Goal: Task Accomplishment & Management: Complete application form

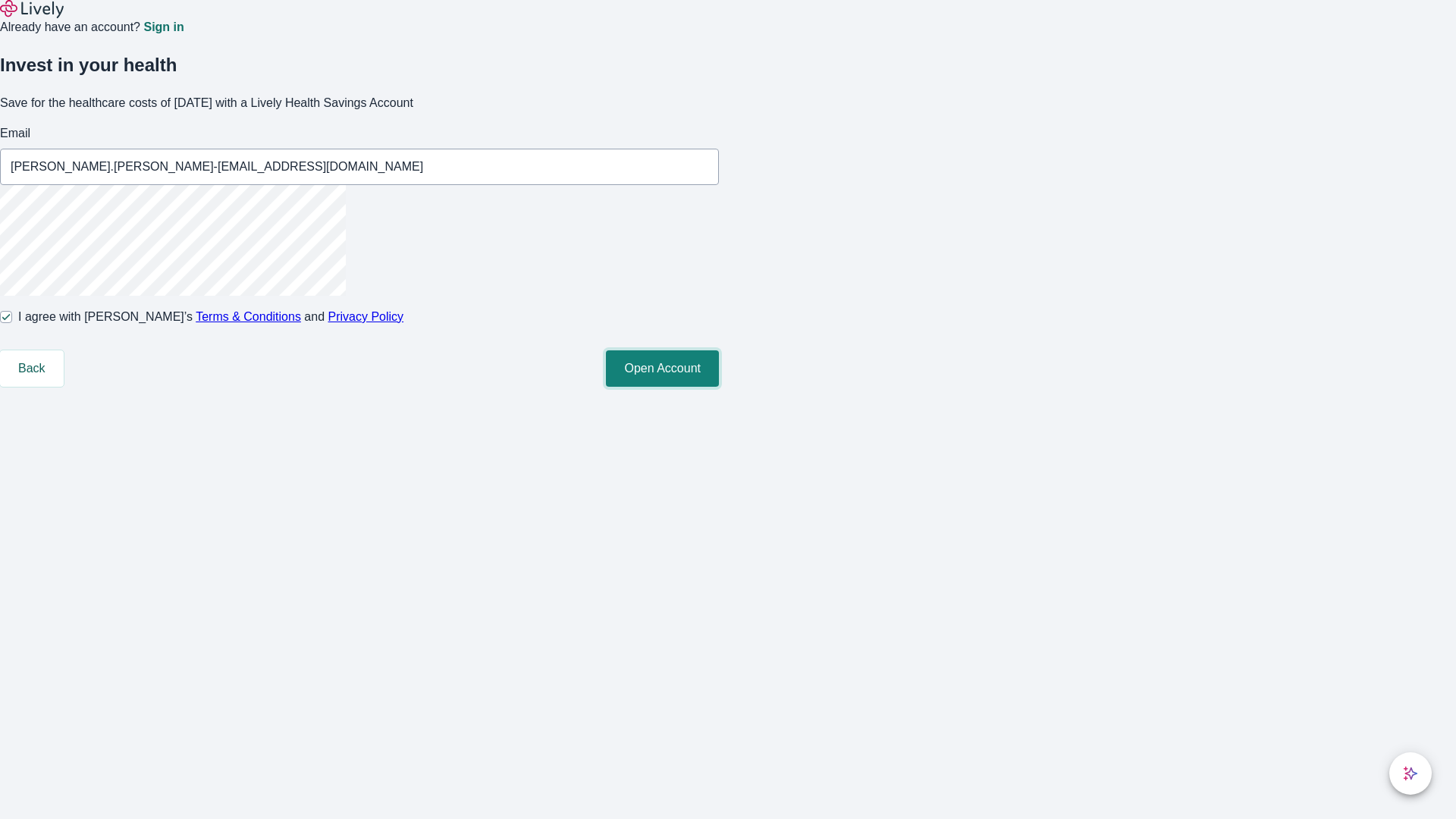
click at [719, 387] on button "Open Account" at bounding box center [662, 368] width 113 height 36
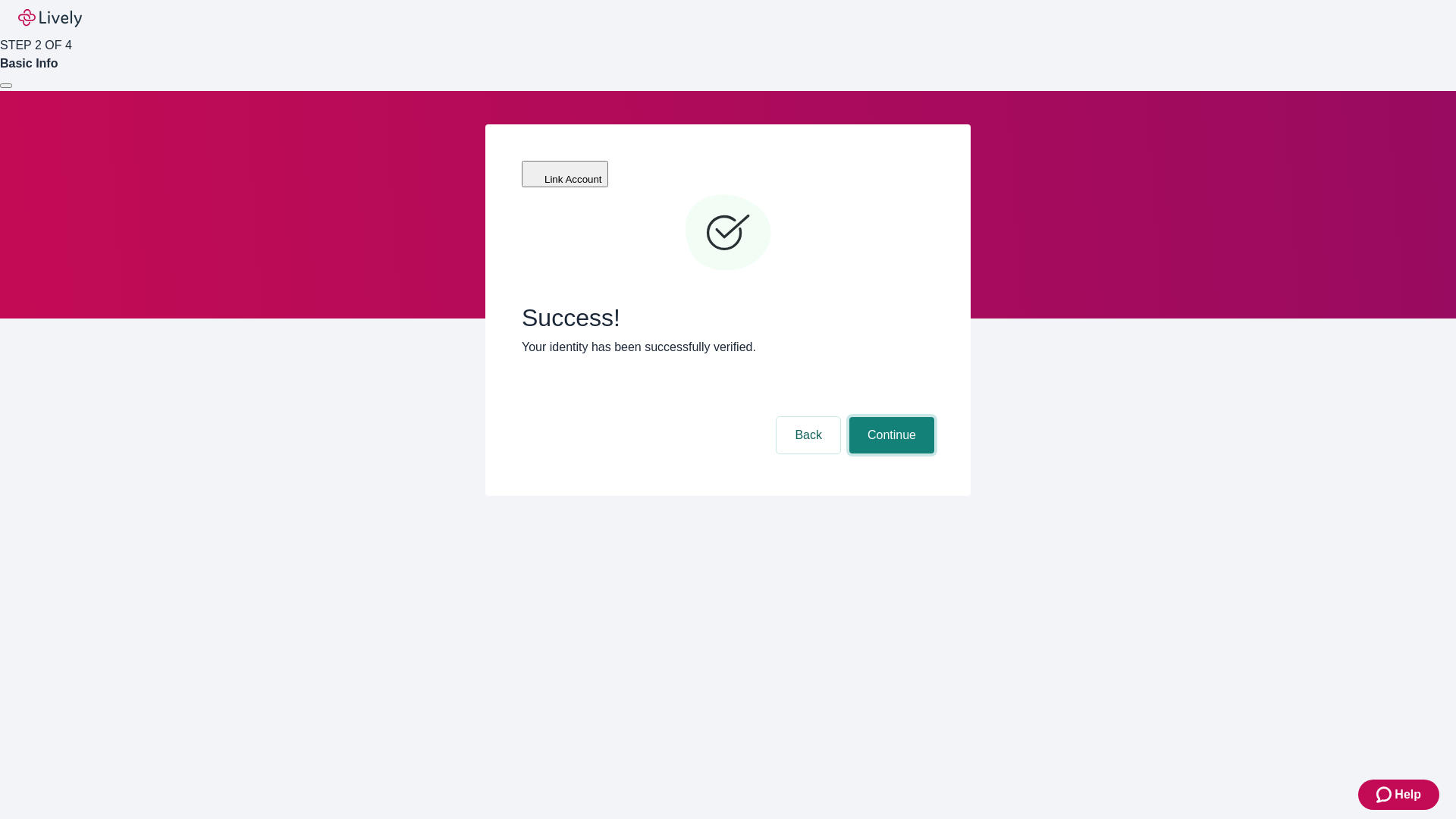
click at [889, 417] on button "Continue" at bounding box center [891, 434] width 85 height 36
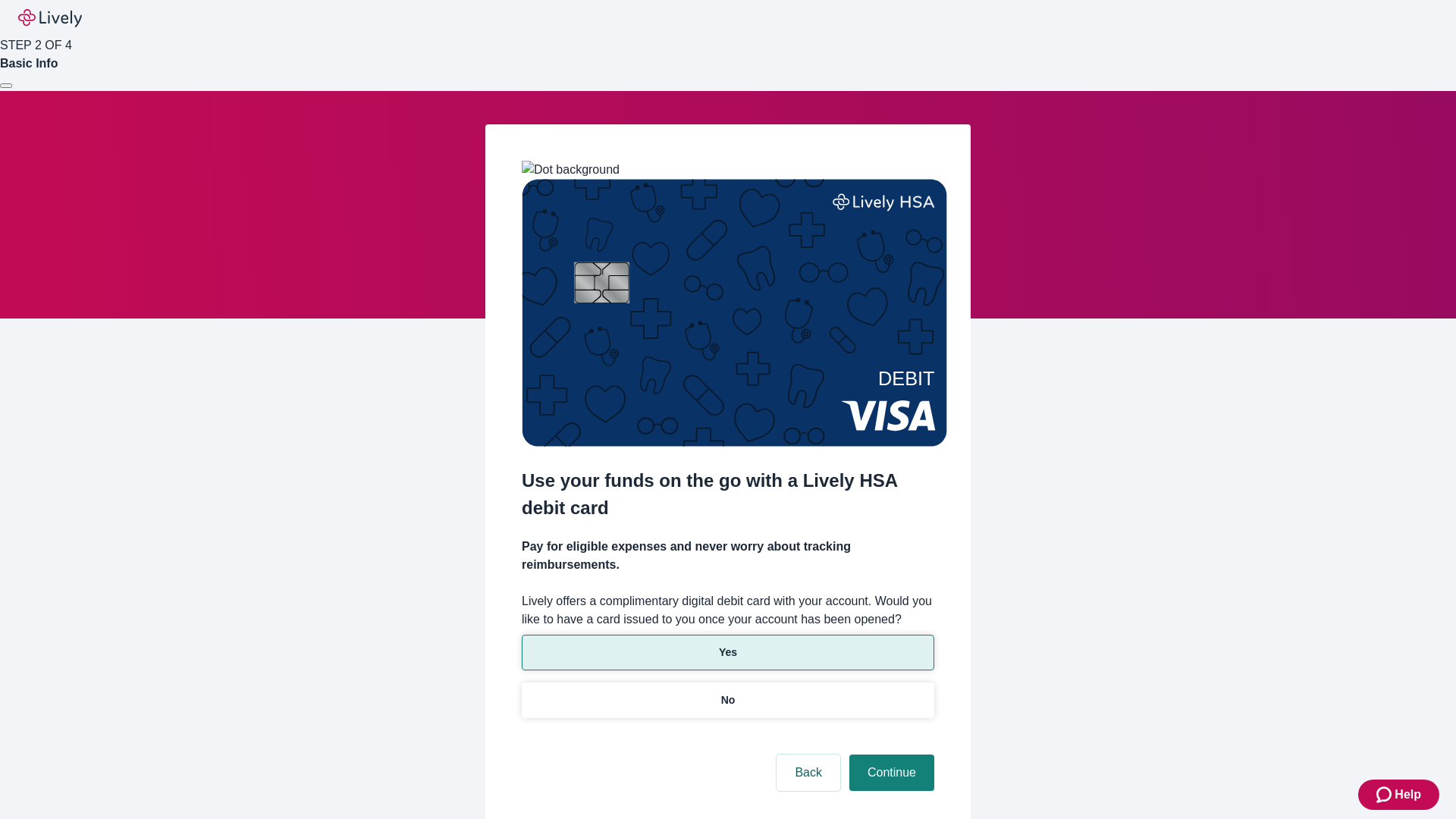
click at [727, 645] on p "Yes" at bounding box center [728, 652] width 19 height 16
click at [889, 754] on button "Continue" at bounding box center [891, 771] width 85 height 36
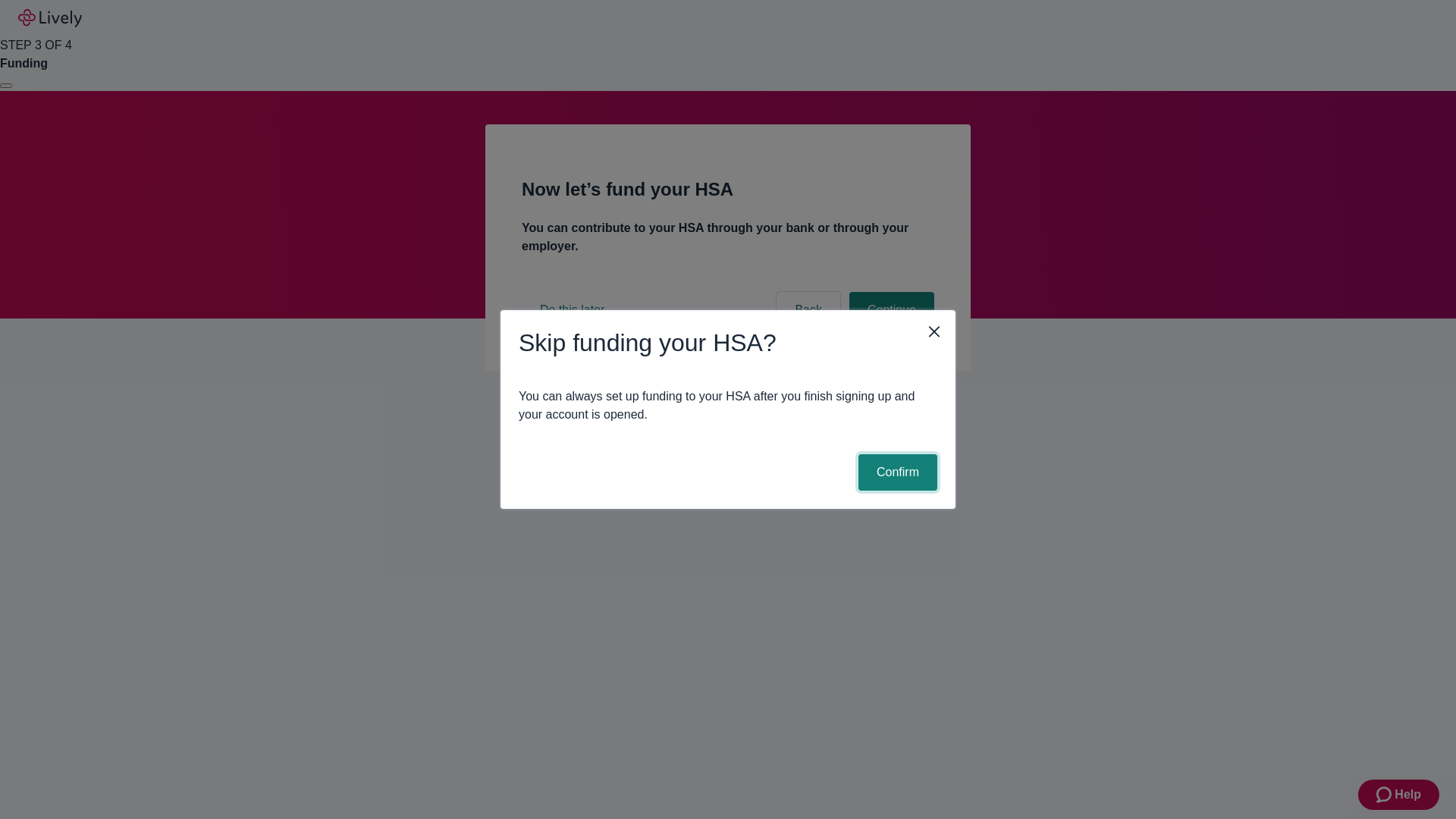
click at [895, 472] on button "Confirm" at bounding box center [897, 471] width 79 height 36
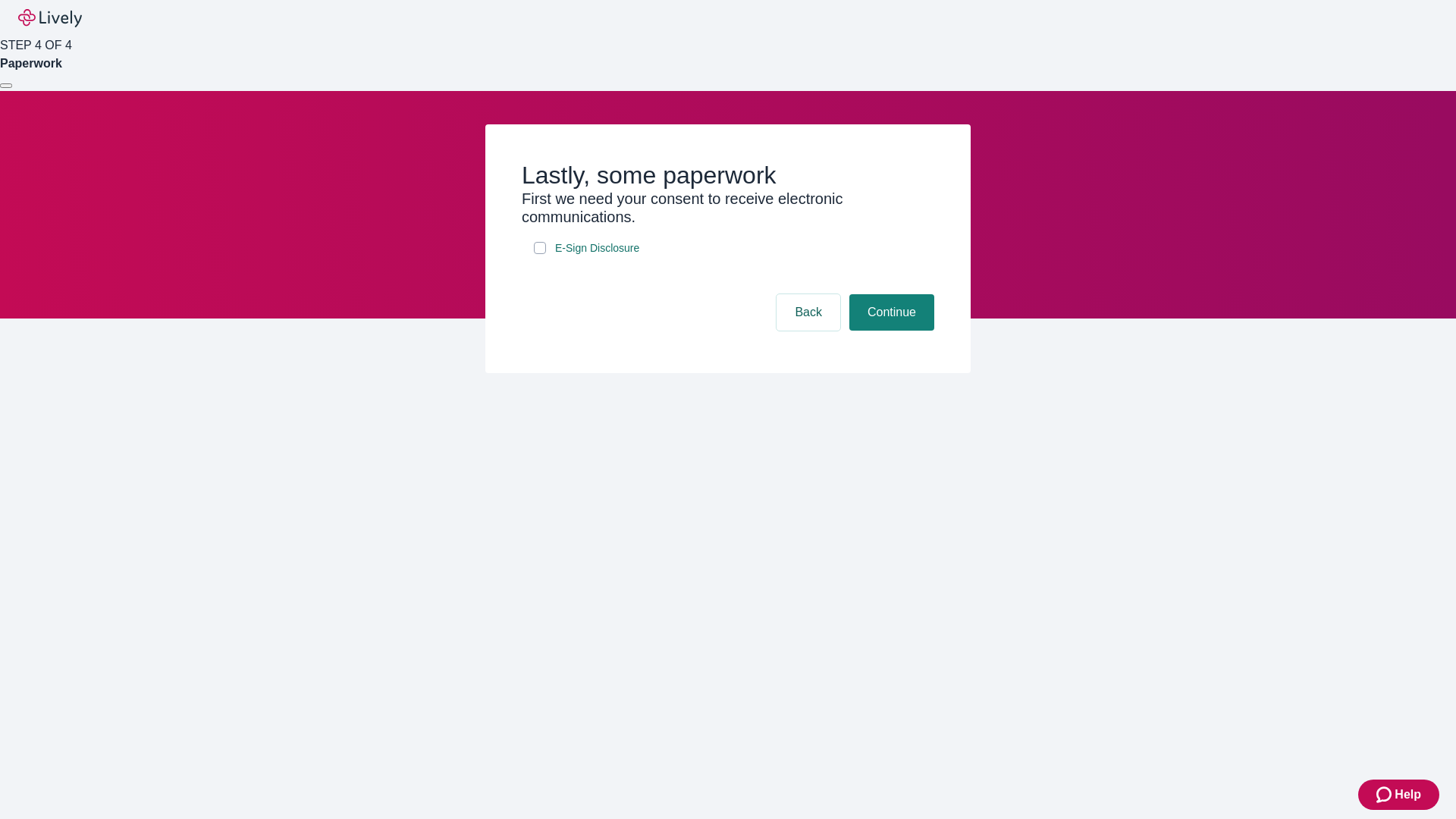
click at [540, 254] on input "E-Sign Disclosure" at bounding box center [540, 247] width 12 height 12
checkbox input "true"
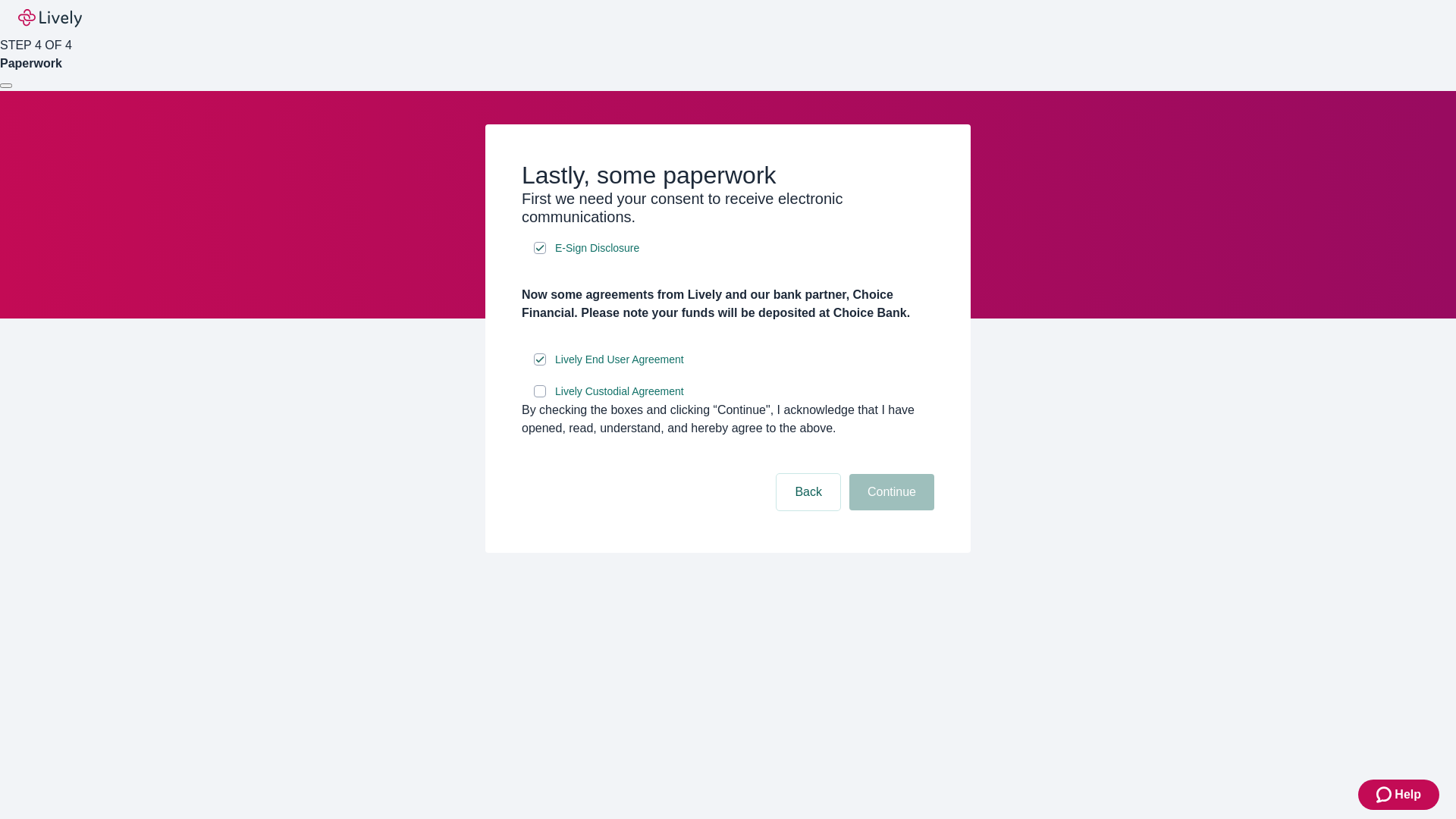
click at [540, 397] on input "Lively Custodial Agreement" at bounding box center [540, 391] width 12 height 12
checkbox input "true"
click at [889, 510] on button "Continue" at bounding box center [891, 491] width 85 height 36
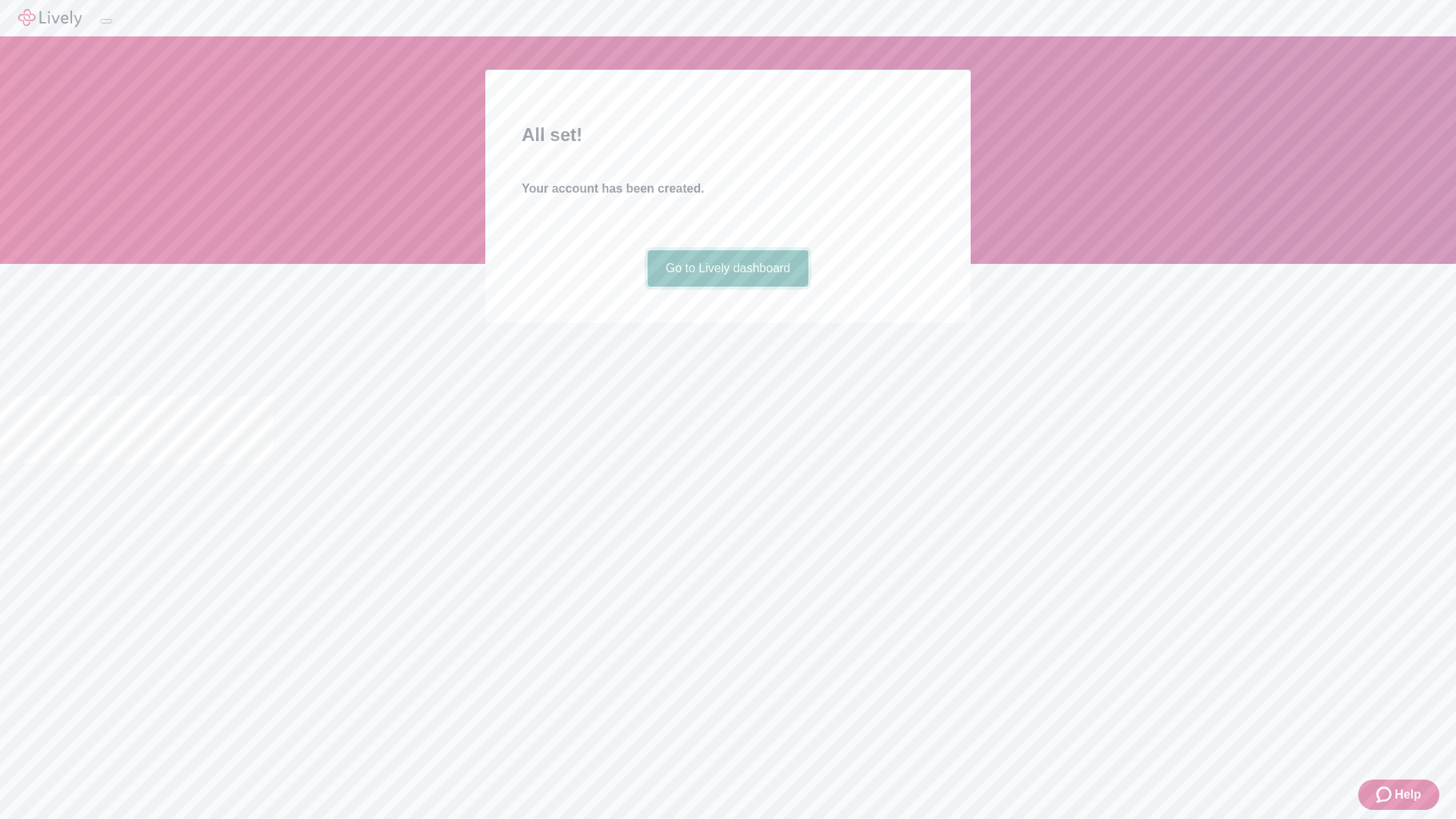
click at [727, 286] on link "Go to Lively dashboard" at bounding box center [728, 268] width 162 height 36
